Goal: Navigation & Orientation: Find specific page/section

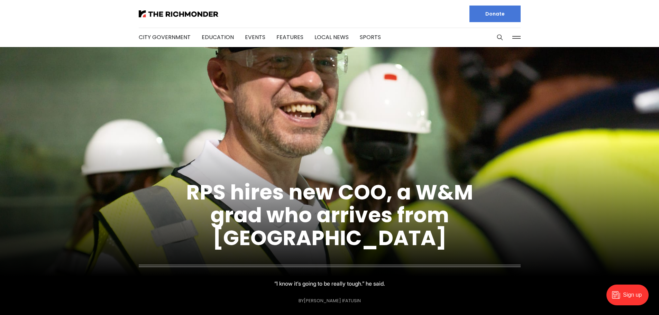
click at [519, 38] on button at bounding box center [516, 37] width 10 height 10
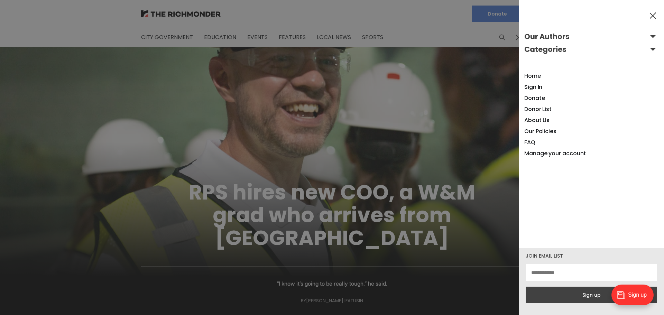
click at [286, 87] on div at bounding box center [332, 157] width 664 height 315
click at [651, 20] on button at bounding box center [653, 15] width 10 height 10
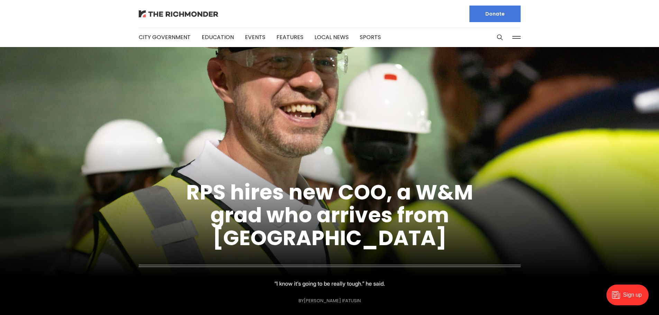
click at [185, 17] on img at bounding box center [179, 13] width 80 height 7
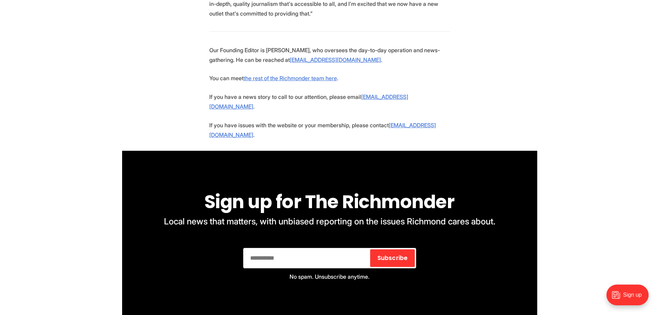
scroll to position [1314, 0]
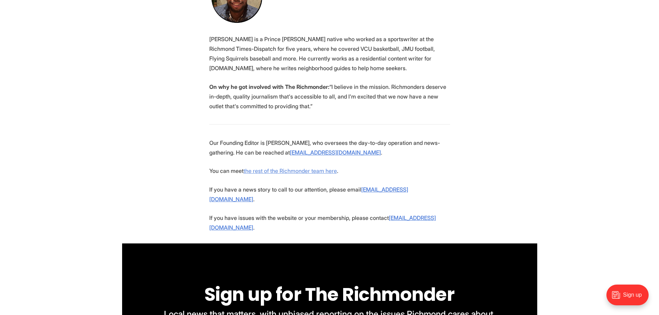
click at [318, 167] on link "the rest of the Richmonder team here" at bounding box center [289, 170] width 93 height 7
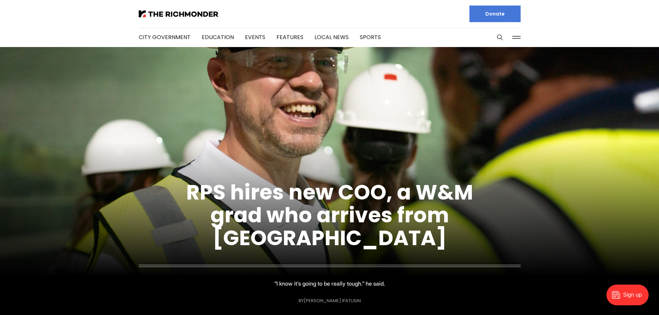
click at [511, 38] on button at bounding box center [516, 37] width 10 height 10
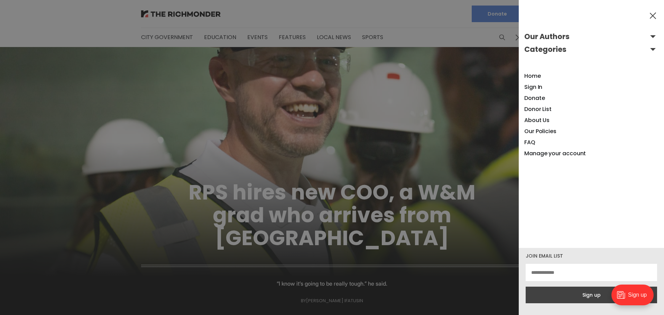
click at [280, 57] on div at bounding box center [332, 157] width 664 height 315
click at [266, 24] on div at bounding box center [332, 157] width 664 height 315
drag, startPoint x: 167, startPoint y: 35, endPoint x: 258, endPoint y: 42, distance: 91.2
click at [167, 35] on div at bounding box center [332, 157] width 664 height 315
click at [540, 119] on link "About Us" at bounding box center [536, 120] width 25 height 8
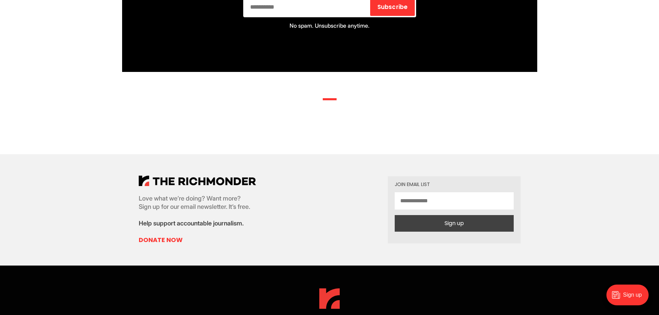
scroll to position [1704, 0]
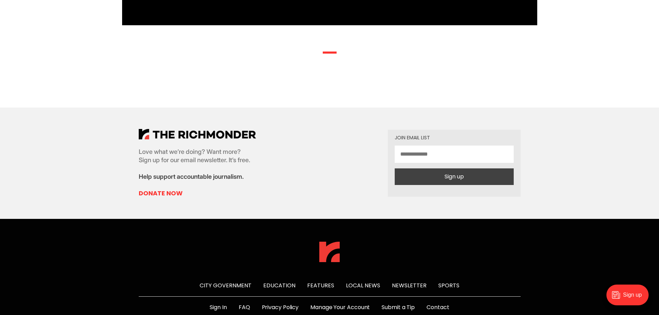
click at [443, 303] on link "Contact" at bounding box center [437, 307] width 22 height 8
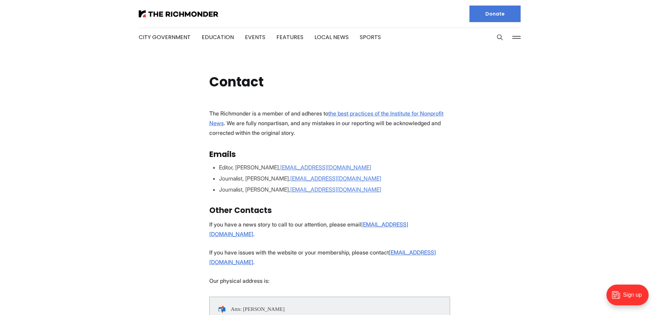
click at [514, 34] on button at bounding box center [516, 37] width 10 height 10
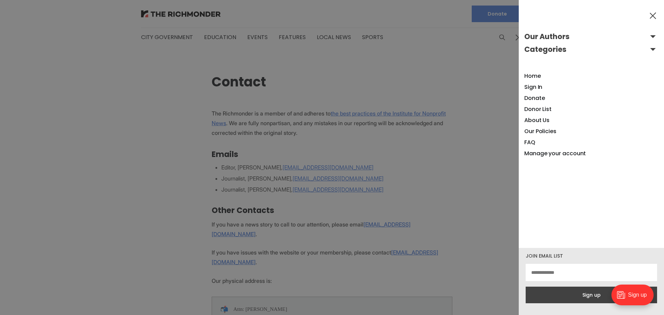
click at [481, 152] on div at bounding box center [332, 157] width 664 height 315
click at [44, 126] on div at bounding box center [332, 157] width 664 height 315
click at [189, 104] on div at bounding box center [332, 157] width 664 height 315
click at [174, 14] on div at bounding box center [332, 157] width 664 height 315
click at [654, 17] on button at bounding box center [653, 15] width 10 height 10
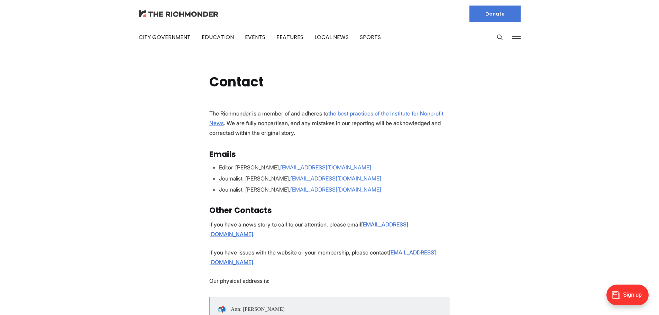
click at [157, 15] on img at bounding box center [179, 13] width 80 height 7
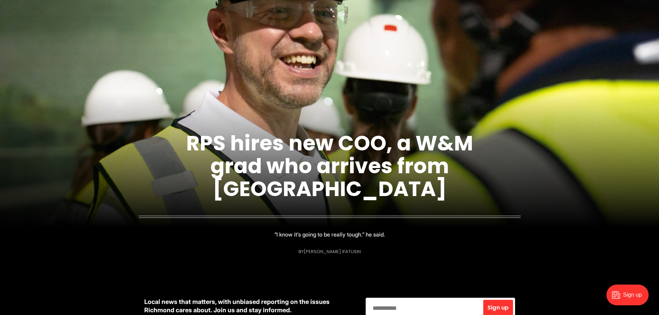
scroll to position [207, 0]
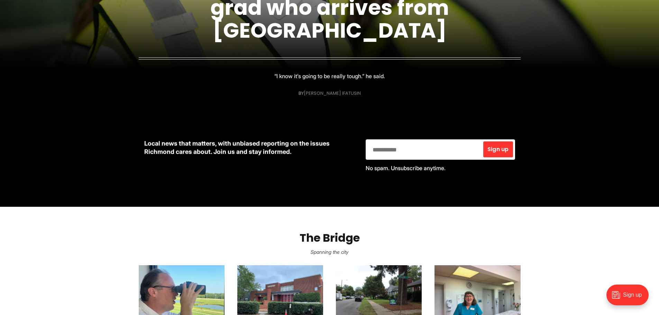
click at [322, 93] on link "[PERSON_NAME] Ifatusin" at bounding box center [332, 93] width 57 height 7
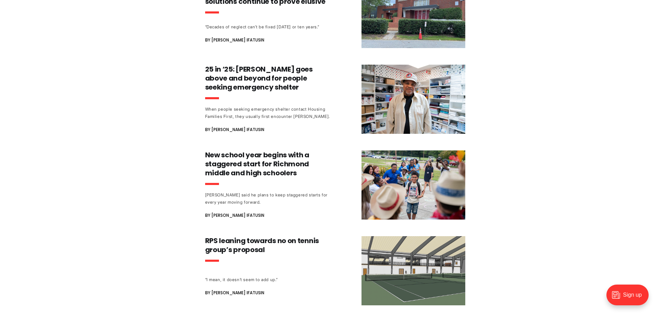
scroll to position [450, 0]
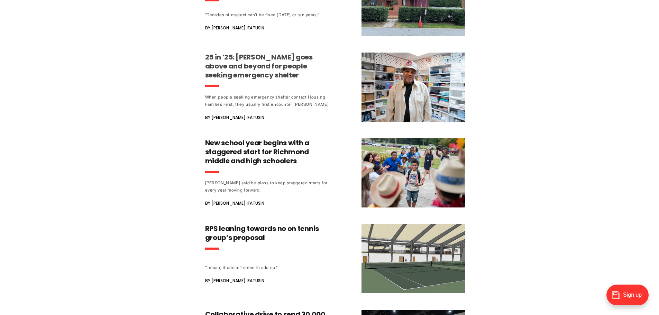
click at [254, 62] on h3 "25 in ‘25: [PERSON_NAME] goes above and beyond for people seeking emergency she…" at bounding box center [269, 66] width 129 height 27
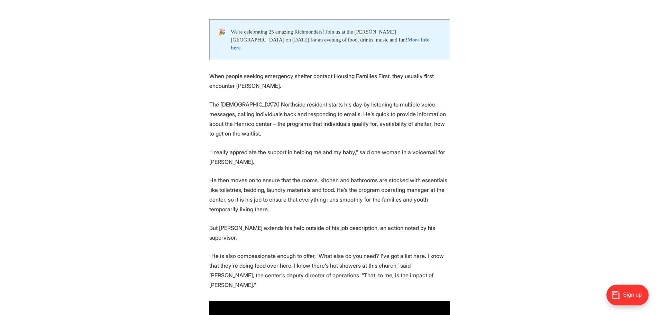
scroll to position [346, 0]
